Goal: Information Seeking & Learning: Learn about a topic

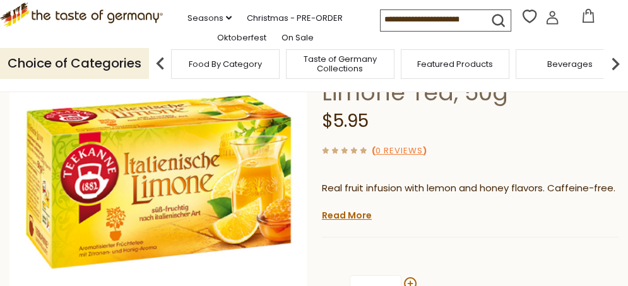
scroll to position [131, 0]
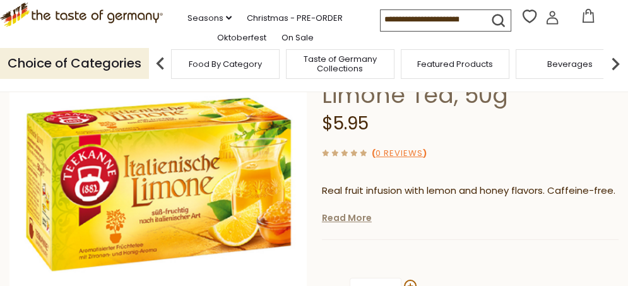
click at [341, 218] on link "Read More" at bounding box center [347, 217] width 50 height 13
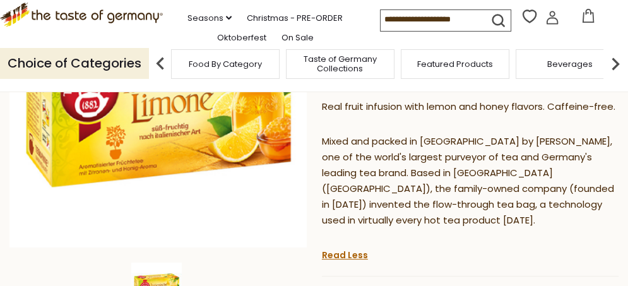
scroll to position [224, 0]
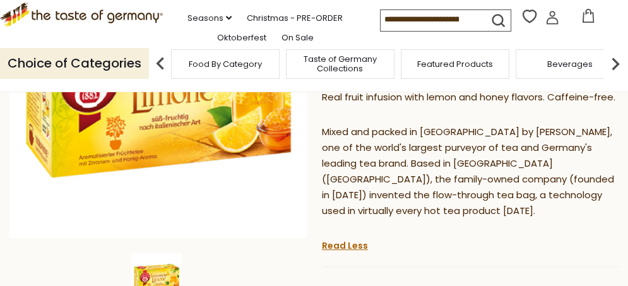
click at [291, 5] on nav "Seasons dropdown_arrow All Seasons Recipes Game Day Valentine's Day Karneval St…" at bounding box center [271, 18] width 217 height 55
click at [112, 28] on link ".st0{fill:#EDD300;} .st1{fill:#D33E21;}" at bounding box center [81, 20] width 163 height 28
